Goal: Information Seeking & Learning: Find specific fact

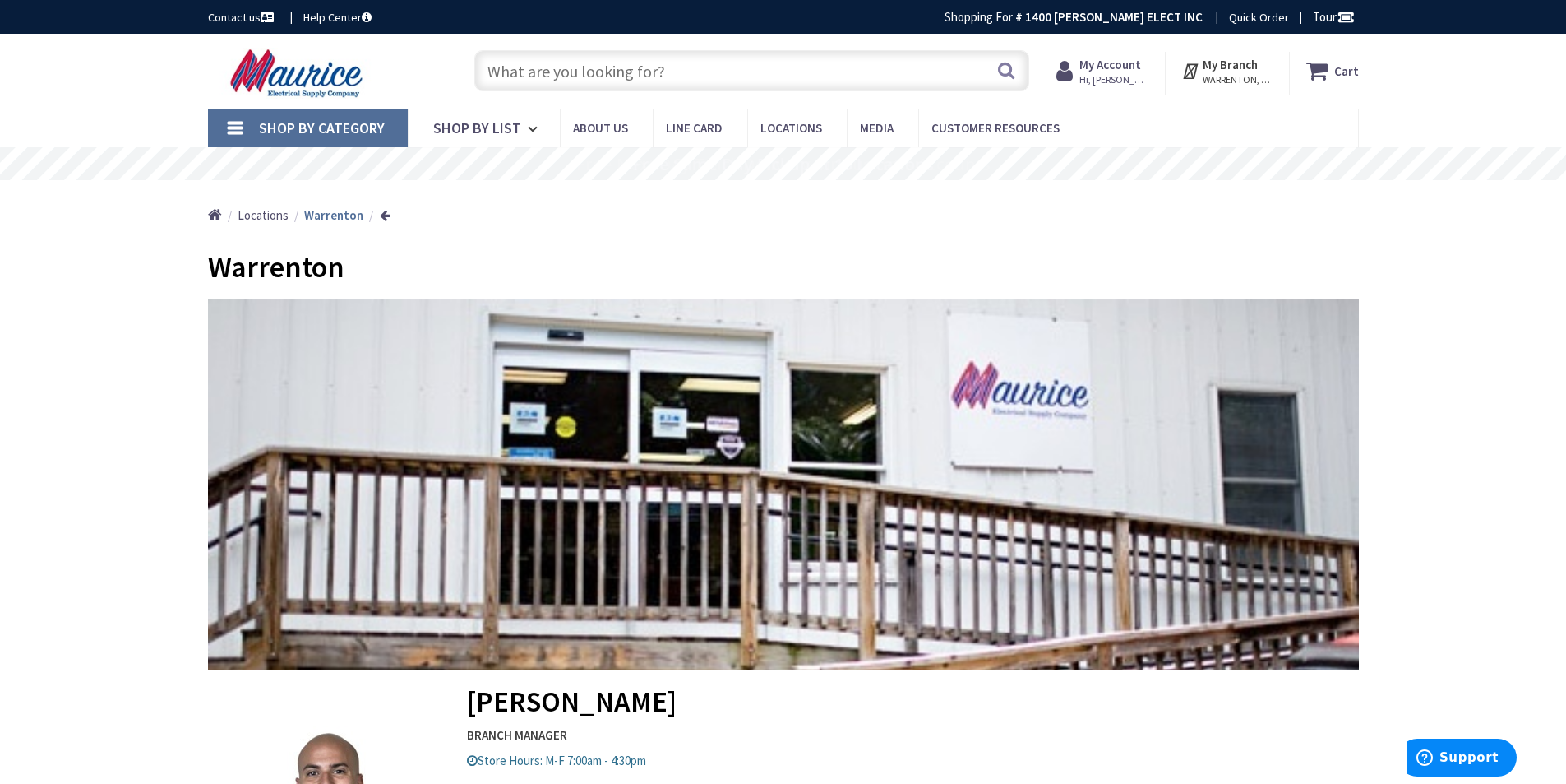
click at [653, 80] on input "text" at bounding box center [751, 70] width 555 height 41
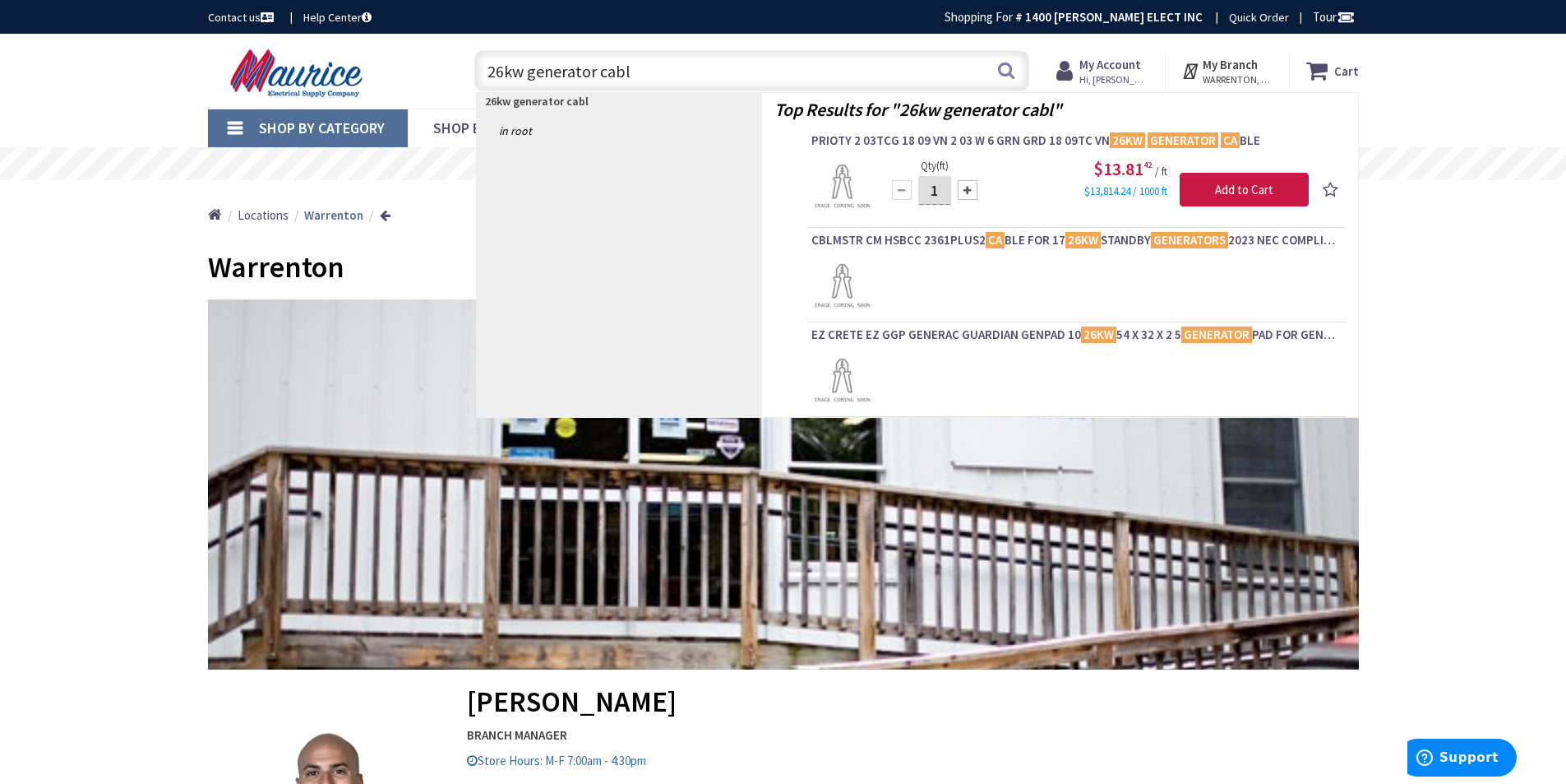
type input "26kw generator cable"
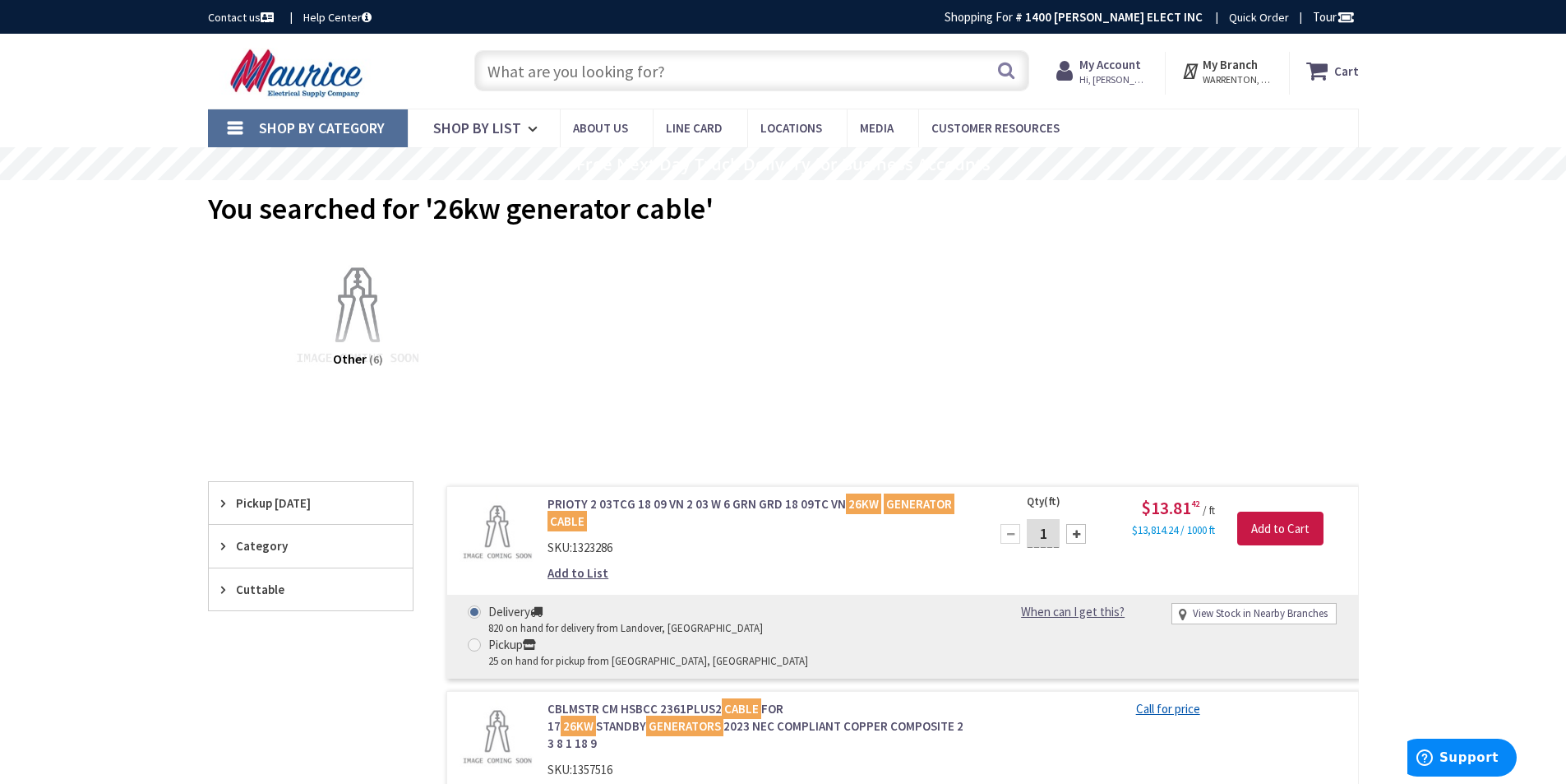
click at [1097, 74] on span "Hi, [PERSON_NAME]" at bounding box center [1115, 79] width 70 height 13
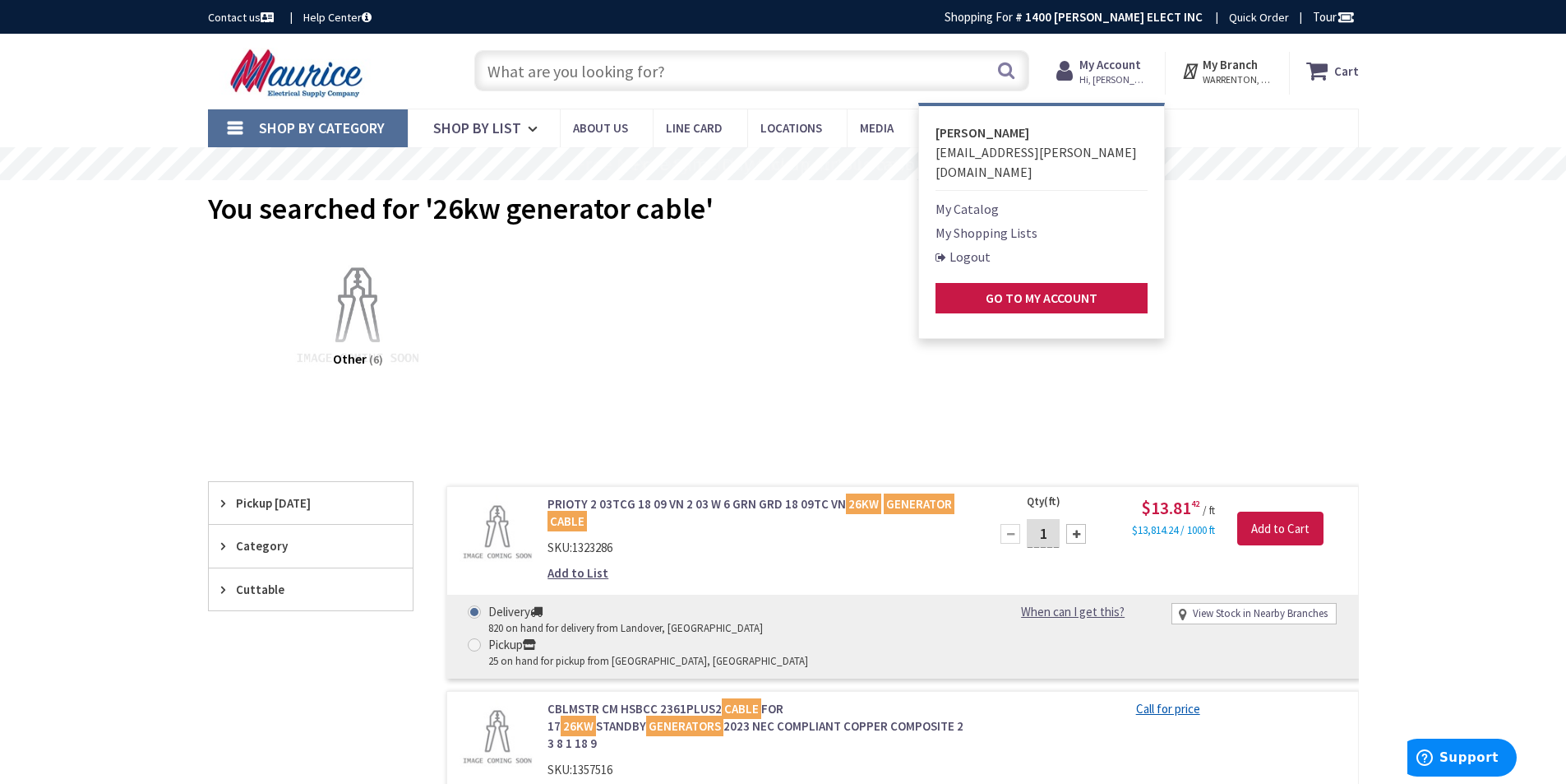
click at [966, 247] on link "Logout" at bounding box center [963, 257] width 55 height 20
